Goal: Obtain resource: Download file/media

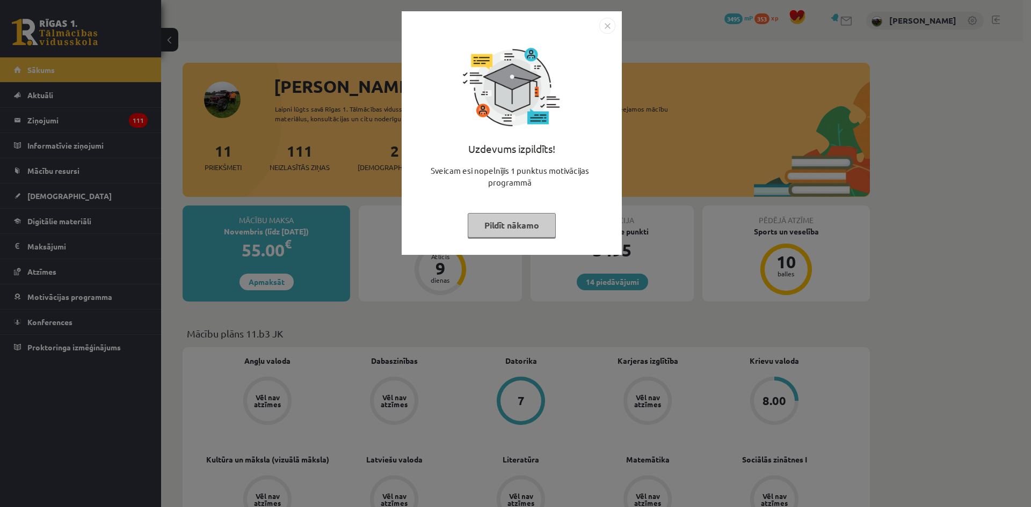
click at [605, 28] on img "Close" at bounding box center [607, 26] width 16 height 16
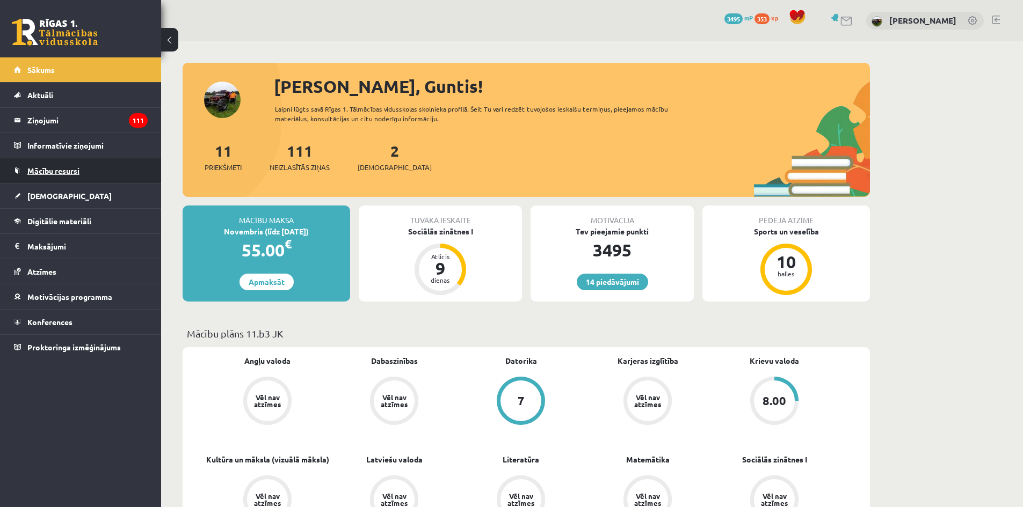
click at [41, 176] on link "Mācību resursi" at bounding box center [81, 170] width 134 height 25
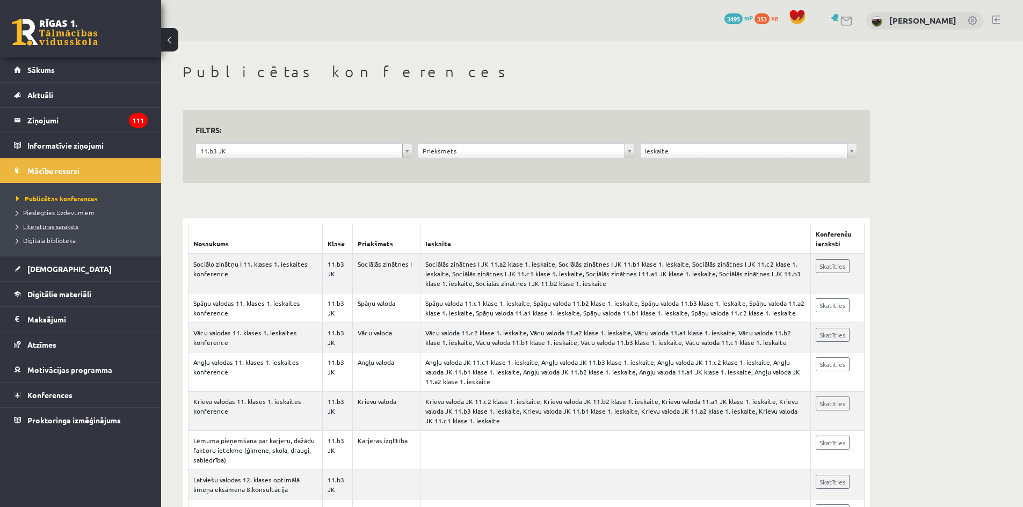
click at [42, 228] on span "Literatūras saraksts" at bounding box center [47, 226] width 62 height 9
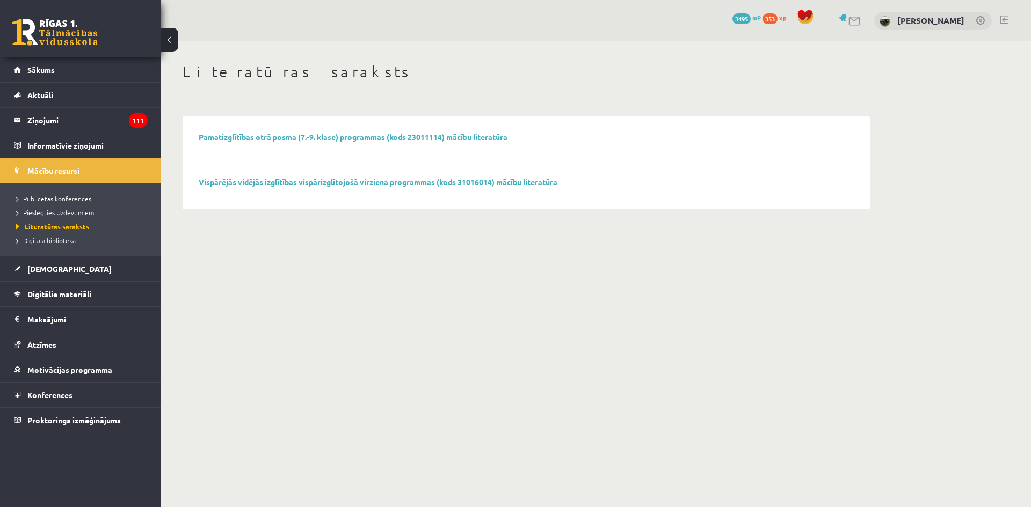
click at [35, 239] on span "Digitālā bibliotēka" at bounding box center [46, 240] width 60 height 9
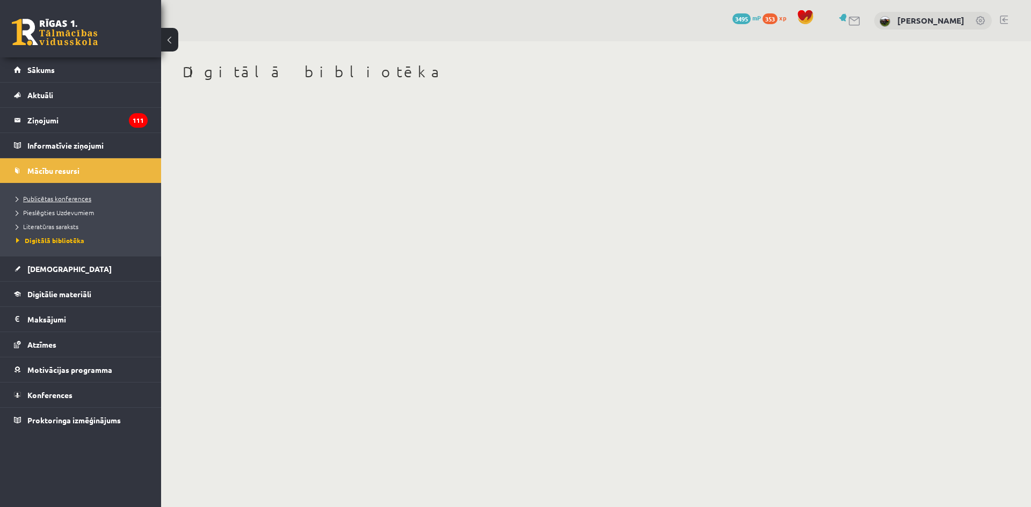
click at [44, 200] on span "Publicētas konferences" at bounding box center [53, 198] width 75 height 9
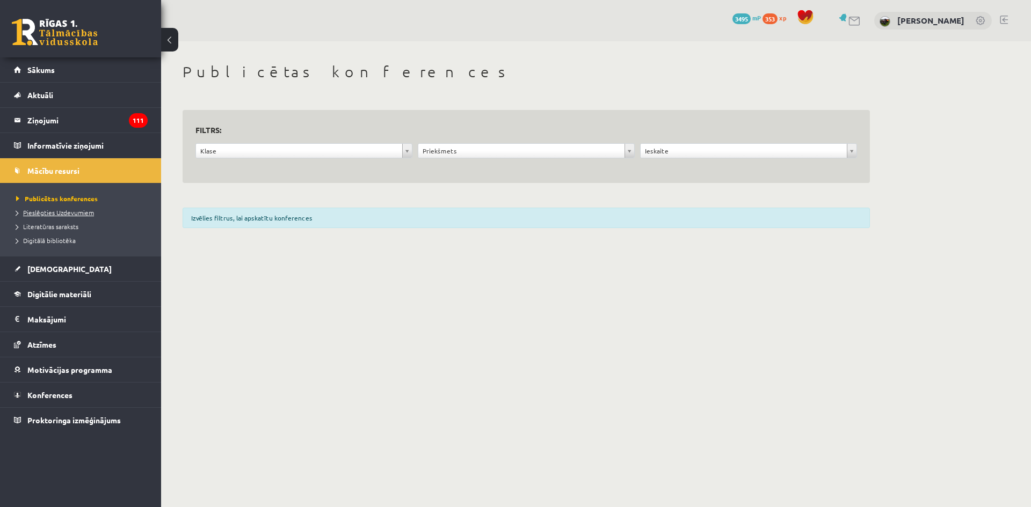
click at [52, 210] on span "Pieslēgties Uzdevumiem" at bounding box center [55, 212] width 78 height 9
click at [59, 239] on span "Digitālā bibliotēka" at bounding box center [46, 240] width 60 height 9
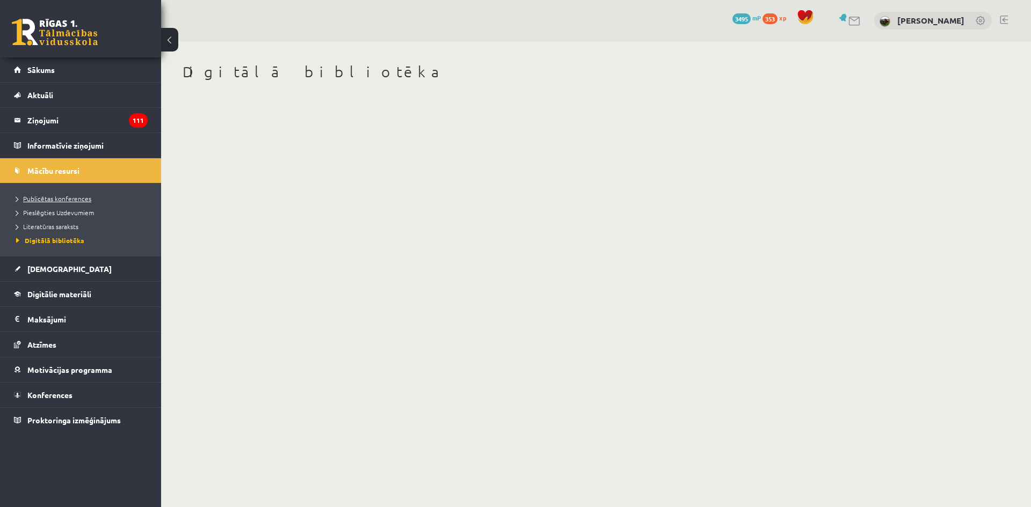
click at [35, 201] on span "Publicētas konferences" at bounding box center [53, 198] width 75 height 9
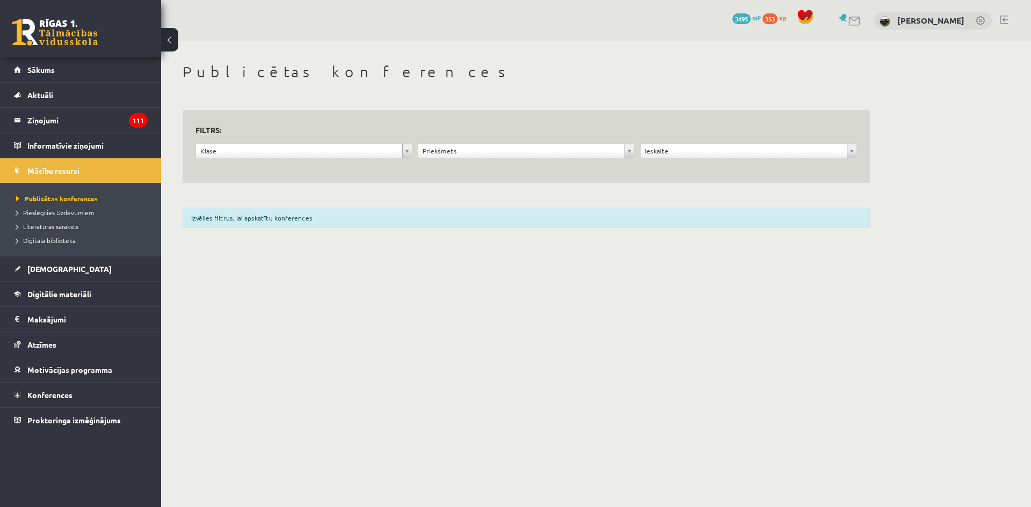
click at [39, 235] on li "Digitālā bibliotēka" at bounding box center [83, 241] width 134 height 14
click at [27, 236] on link "Digitālā bibliotēka" at bounding box center [83, 241] width 134 height 10
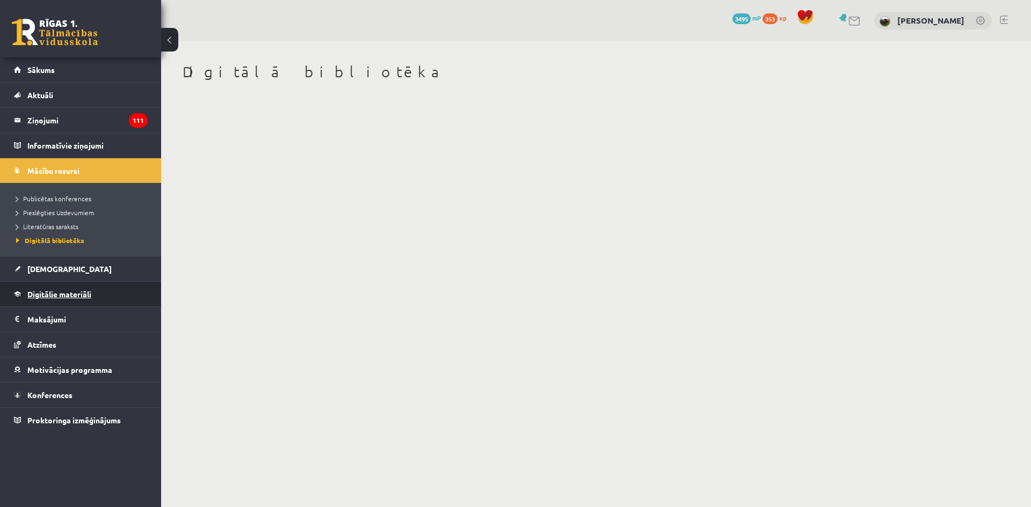
click at [45, 290] on span "Digitālie materiāli" at bounding box center [59, 294] width 64 height 10
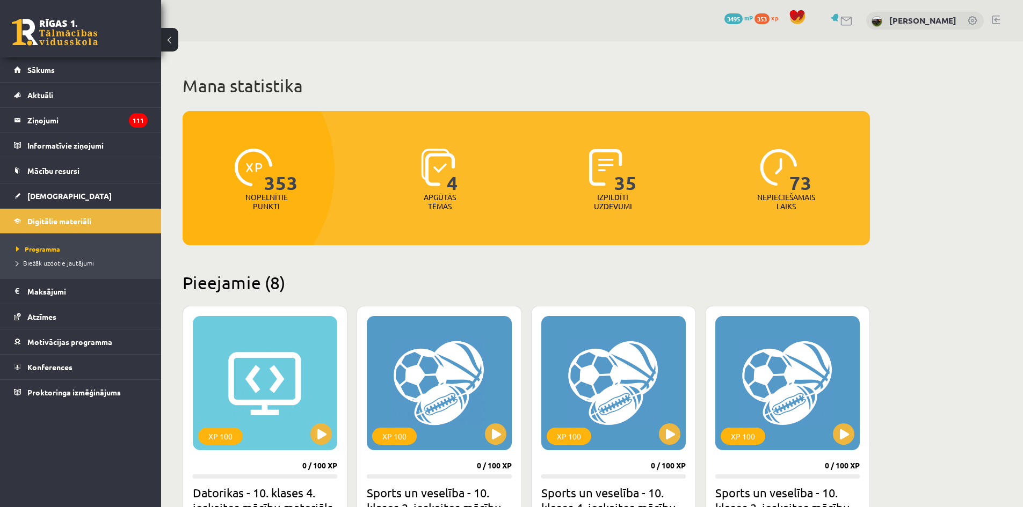
click at [443, 163] on img at bounding box center [438, 168] width 34 height 38
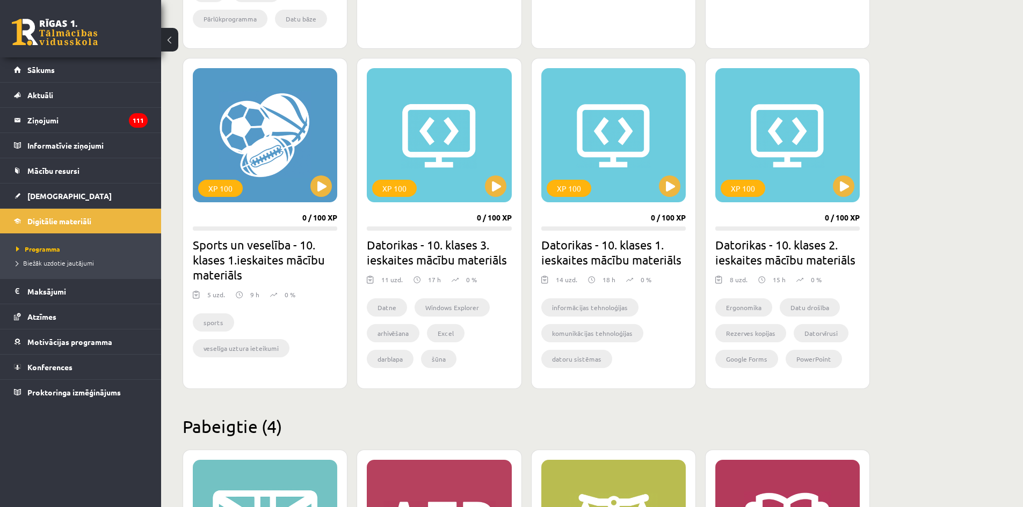
scroll to position [899, 0]
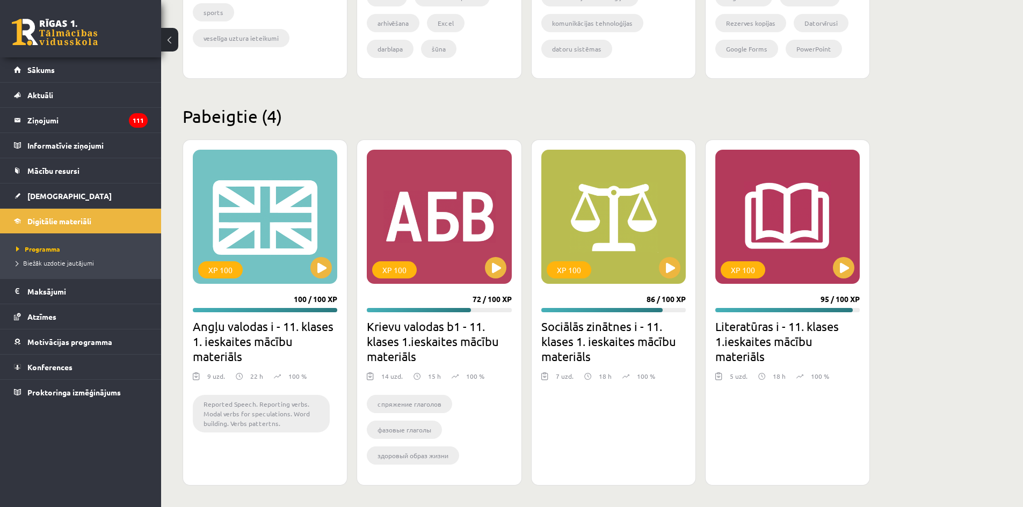
click at [586, 330] on h2 "Sociālās zinātnes i - 11. klases 1. ieskaites mācību materiāls" at bounding box center [613, 341] width 144 height 45
click at [593, 346] on h2 "Sociālās zinātnes i - 11. klases 1. ieskaites mācību materiāls" at bounding box center [613, 341] width 144 height 45
click at [571, 353] on h2 "Sociālās zinātnes i - 11. klases 1. ieskaites mācību materiāls" at bounding box center [613, 341] width 144 height 45
click at [558, 238] on div "XP 100" at bounding box center [613, 217] width 144 height 134
click at [579, 220] on div "XP 100" at bounding box center [613, 217] width 144 height 134
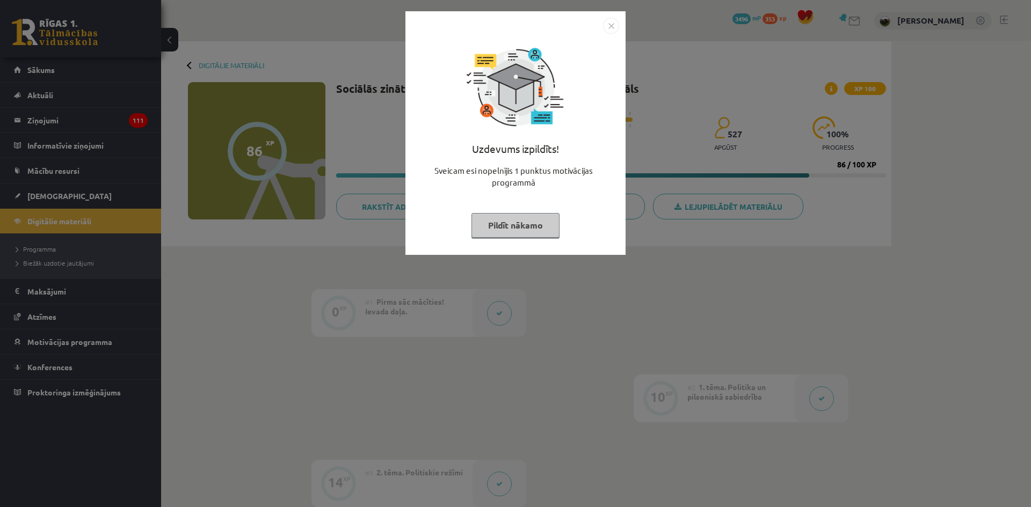
click at [610, 27] on img "Close" at bounding box center [611, 26] width 16 height 16
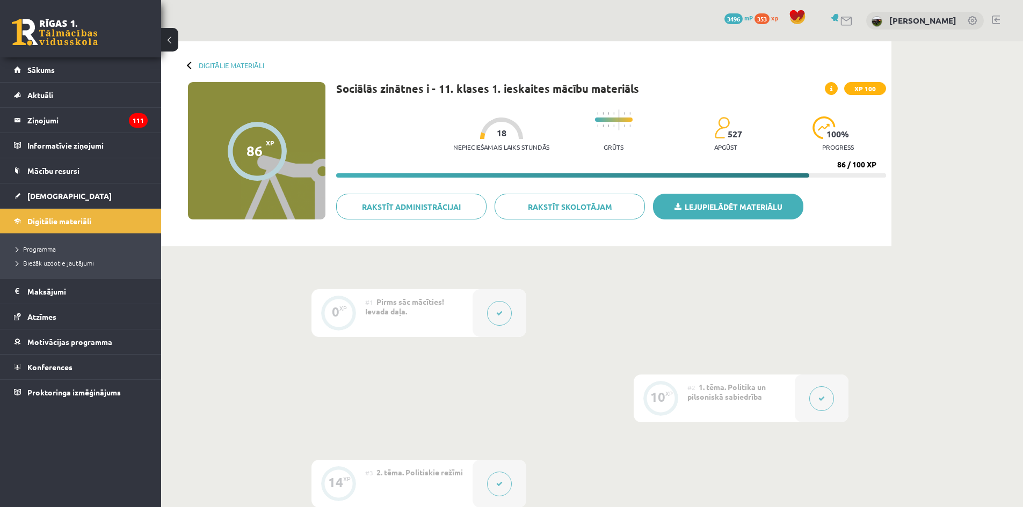
click at [675, 199] on link "Lejupielādēt materiālu" at bounding box center [728, 207] width 150 height 26
click at [89, 220] on span "Digitālie materiāli" at bounding box center [59, 221] width 64 height 10
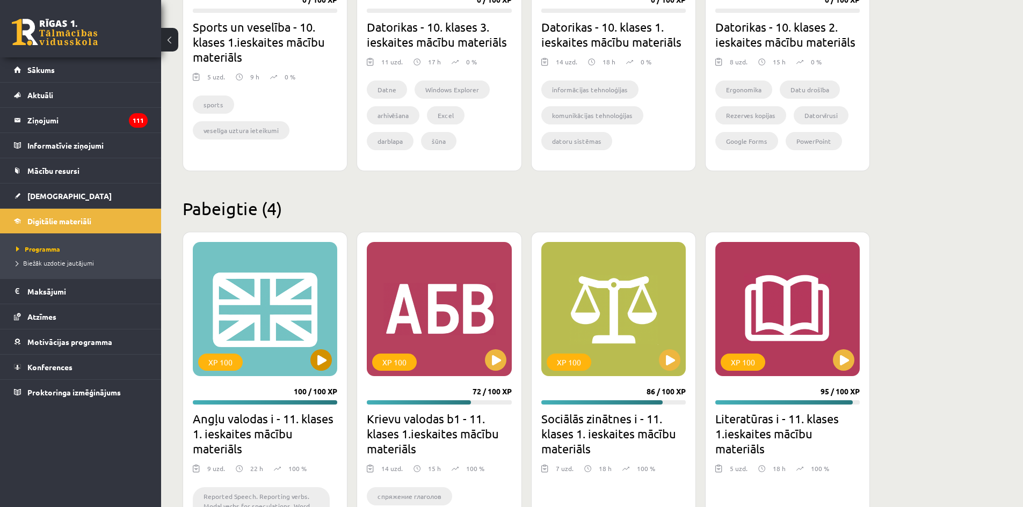
scroll to position [899, 0]
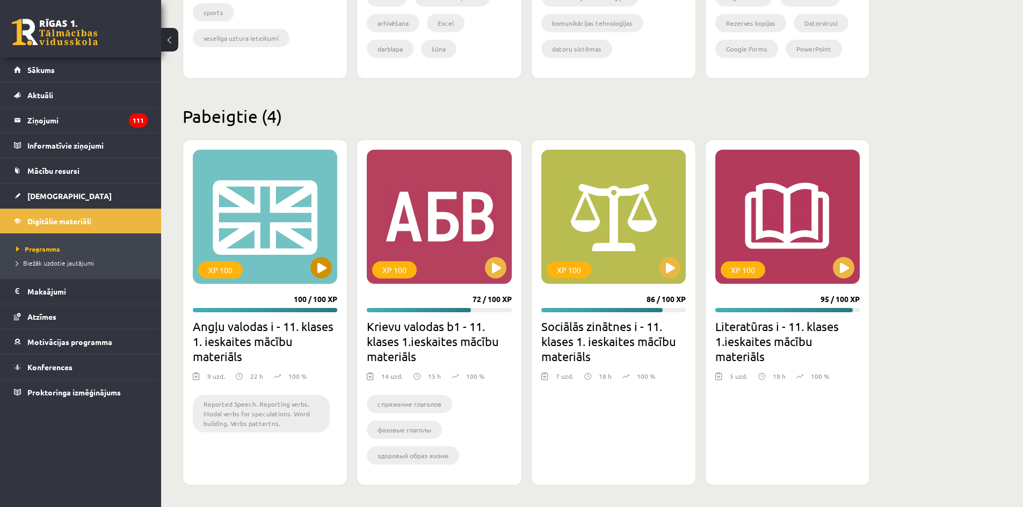
click at [263, 238] on div "XP 100" at bounding box center [265, 217] width 144 height 134
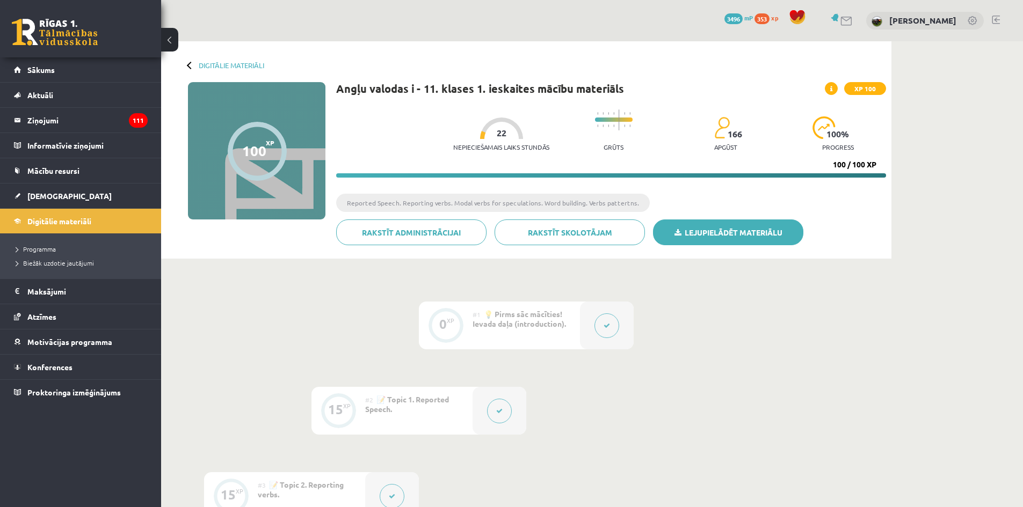
click at [712, 229] on link "Lejupielādēt materiālu" at bounding box center [728, 233] width 150 height 26
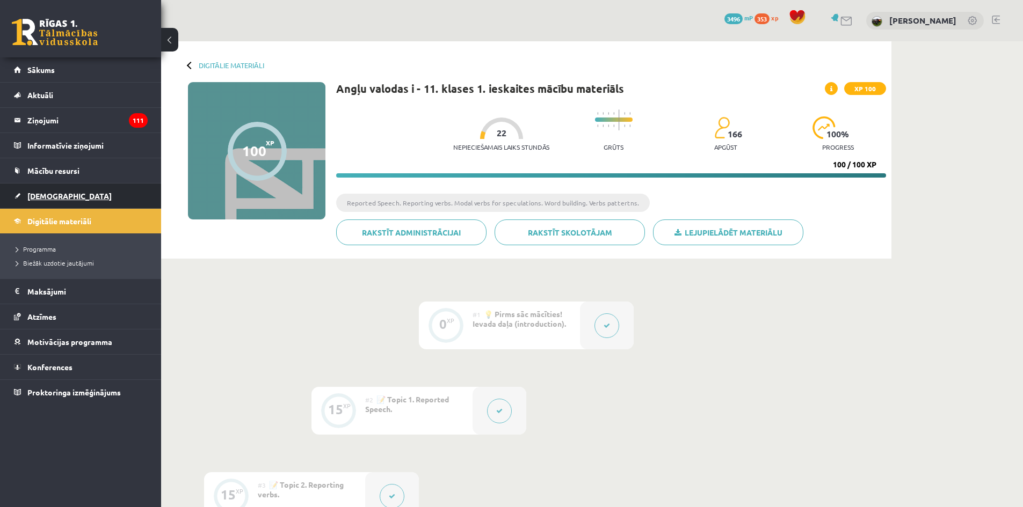
click at [39, 191] on link "[DEMOGRAPHIC_DATA]" at bounding box center [81, 196] width 134 height 25
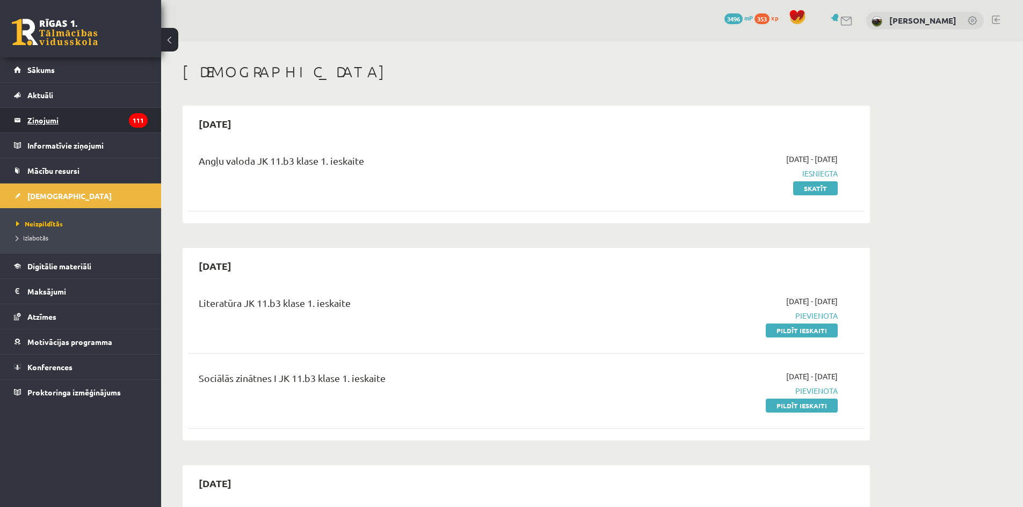
click at [38, 117] on legend "Ziņojumi 111" at bounding box center [87, 120] width 120 height 25
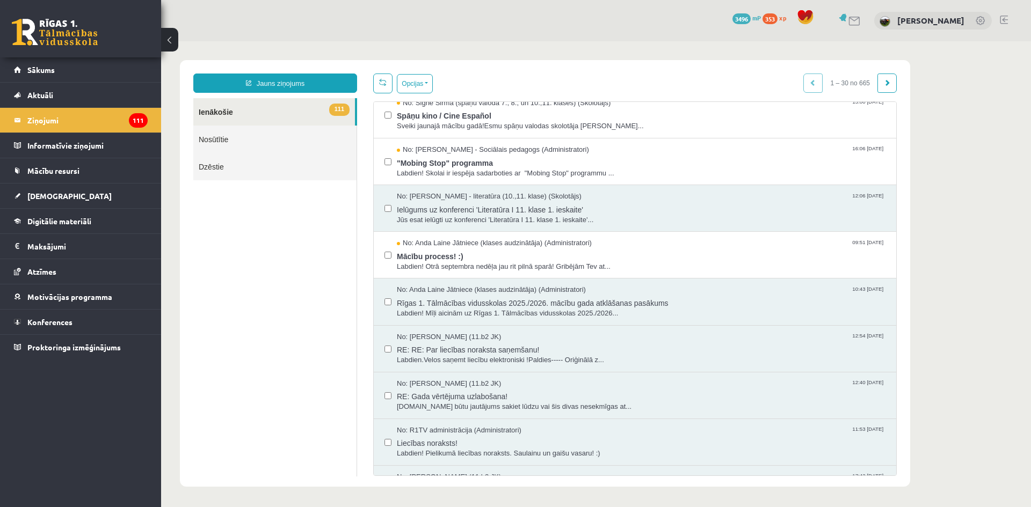
scroll to position [376, 0]
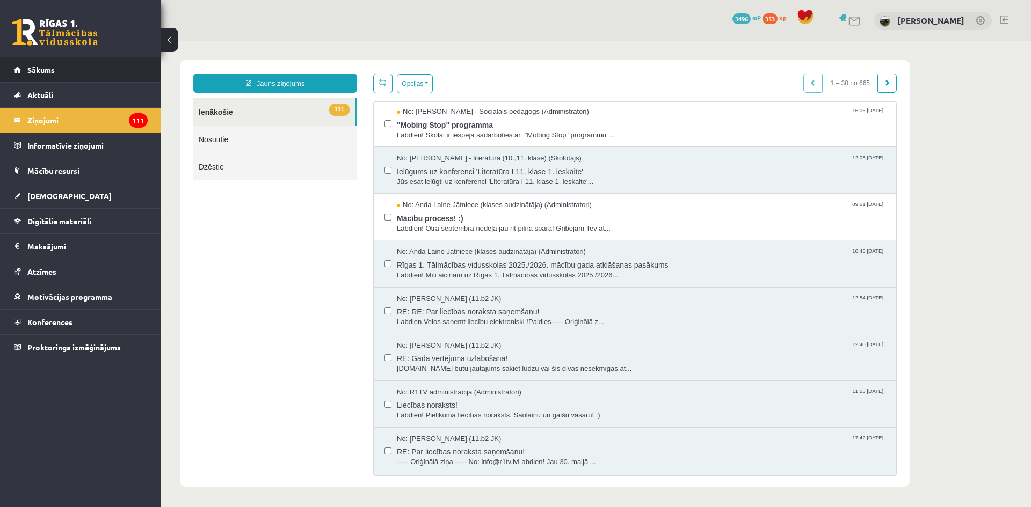
click at [37, 76] on link "Sākums" at bounding box center [81, 69] width 134 height 25
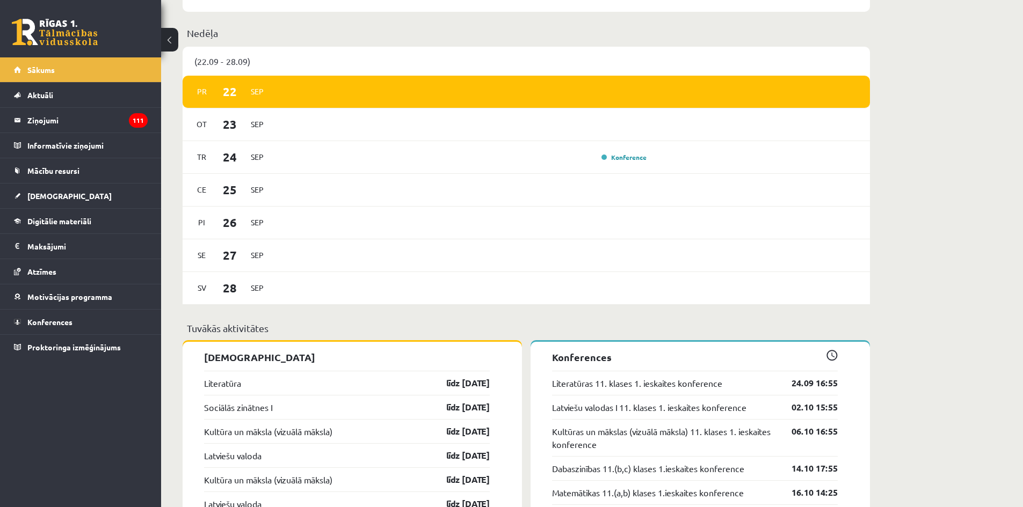
scroll to position [698, 0]
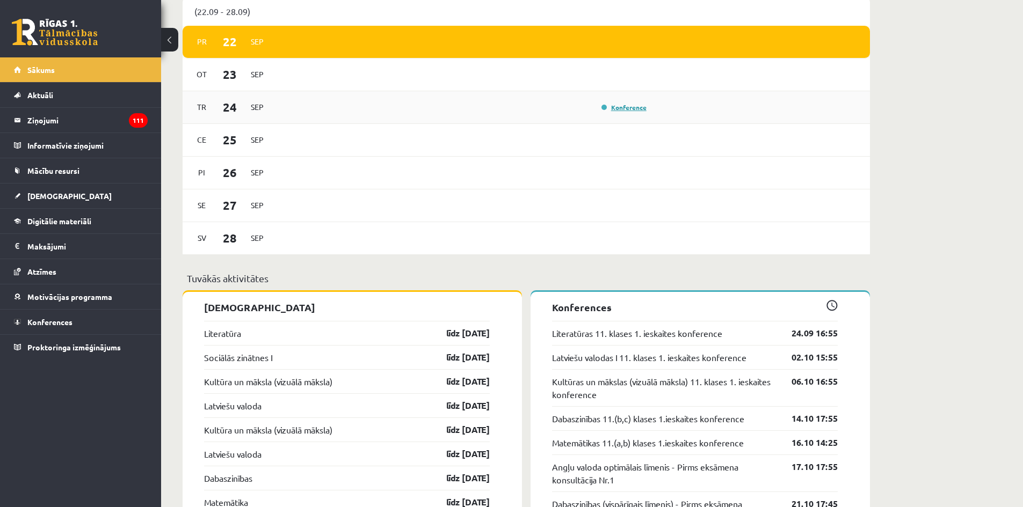
click at [620, 108] on link "Konference" at bounding box center [623, 107] width 45 height 9
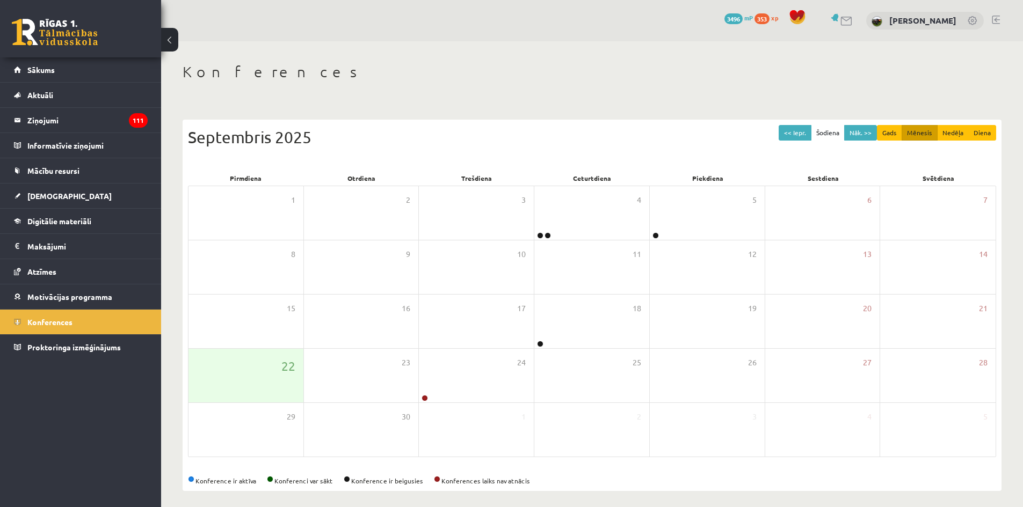
click at [995, 15] on div "0 Dāvanas 3496 mP 353 xp Guntis Smalkais" at bounding box center [592, 20] width 862 height 41
click at [995, 23] on link at bounding box center [996, 20] width 8 height 9
